Goal: Obtain resource: Obtain resource

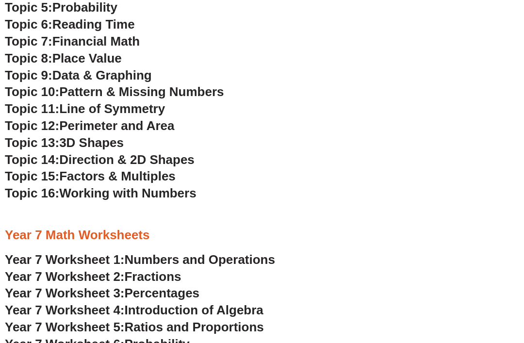
scroll to position [2129, 0]
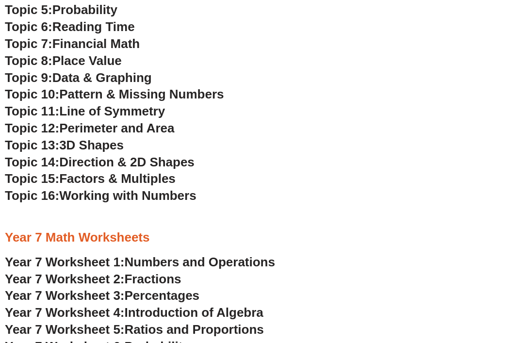
click at [148, 255] on span "Numbers and Operations" at bounding box center [200, 262] width 150 height 15
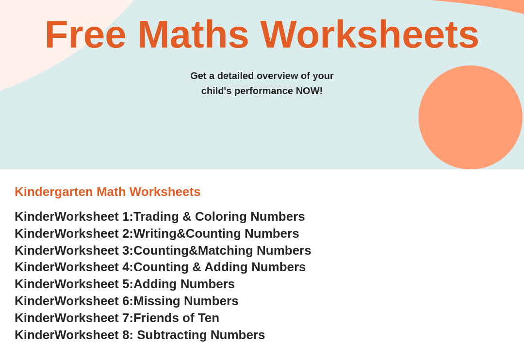
scroll to position [0, 0]
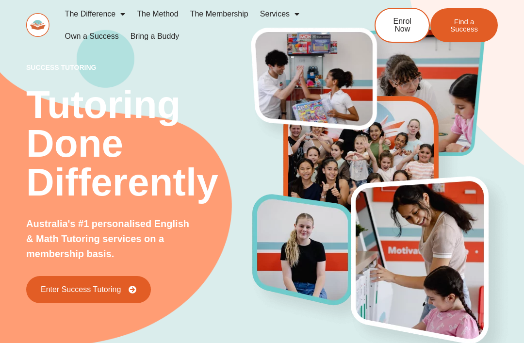
click at [407, 22] on span "Enrol Now" at bounding box center [402, 25] width 24 height 16
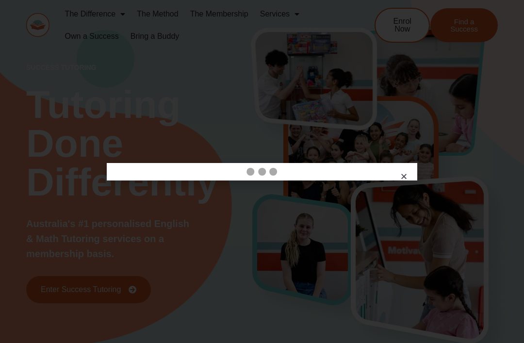
click at [404, 169] on div "dots" at bounding box center [262, 172] width 301 height 8
click at [403, 176] on icon "Close" at bounding box center [403, 176] width 7 height 7
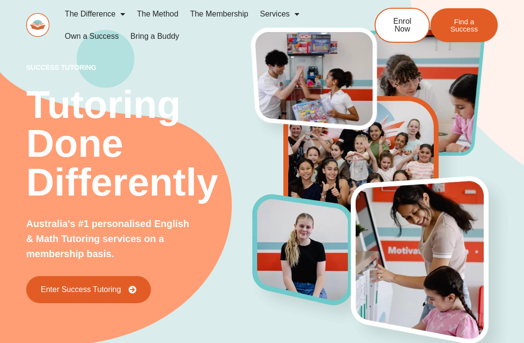
click at [407, 175] on img at bounding box center [429, 269] width 167 height 197
click at [404, 171] on img at bounding box center [429, 269] width 167 height 197
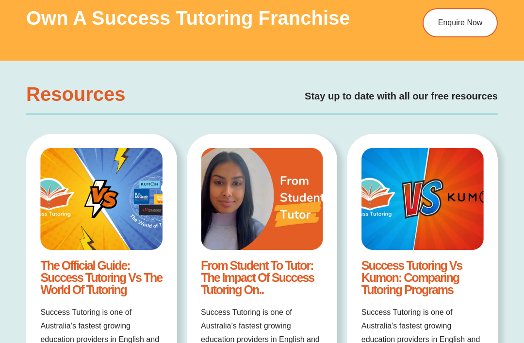
scroll to position [1432, 0]
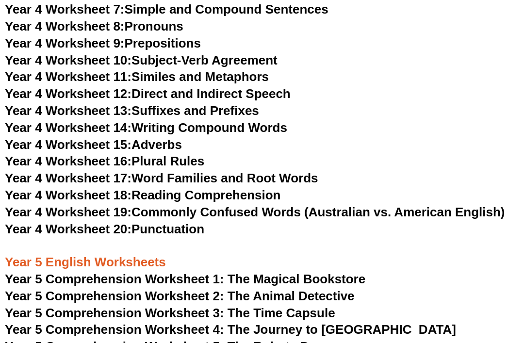
scroll to position [3872, 0]
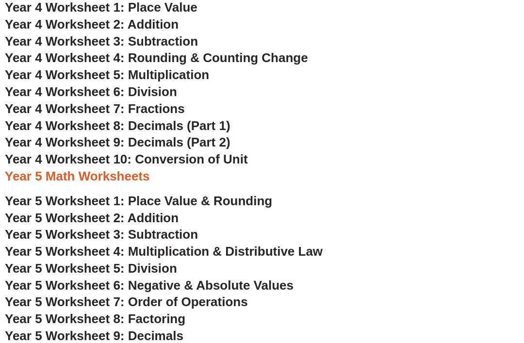
scroll to position [1444, 0]
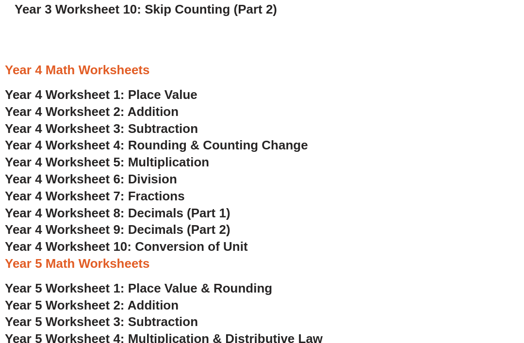
scroll to position [1355, 0]
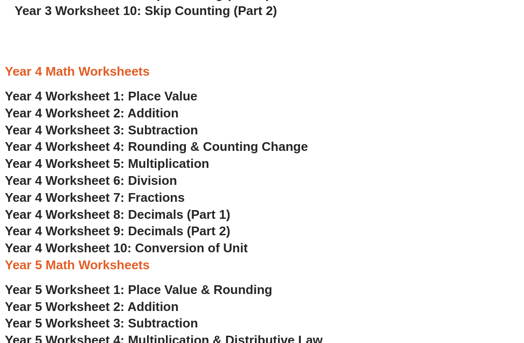
click at [146, 190] on span "Year 4 Worksheet 7: Fractions" at bounding box center [95, 197] width 180 height 15
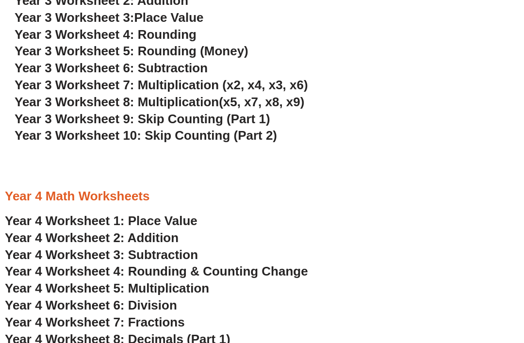
scroll to position [1236, 0]
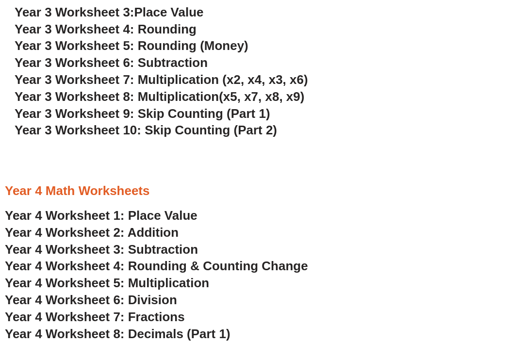
click at [162, 310] on span "Year 4 Worksheet 7: Fractions" at bounding box center [95, 317] width 180 height 15
